Goal: Entertainment & Leisure: Consume media (video, audio)

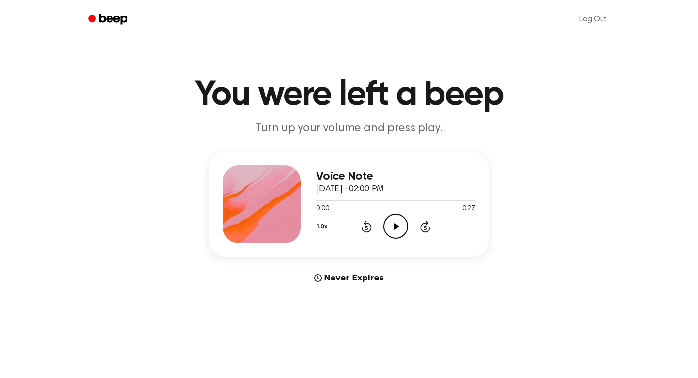
click at [395, 222] on icon "Play Audio" at bounding box center [395, 226] width 25 height 25
click at [397, 225] on icon at bounding box center [396, 226] width 4 height 6
click at [400, 225] on icon "Play Audio" at bounding box center [395, 226] width 25 height 25
click at [399, 229] on icon "Pause Audio" at bounding box center [395, 226] width 25 height 25
